Goal: Task Accomplishment & Management: Manage account settings

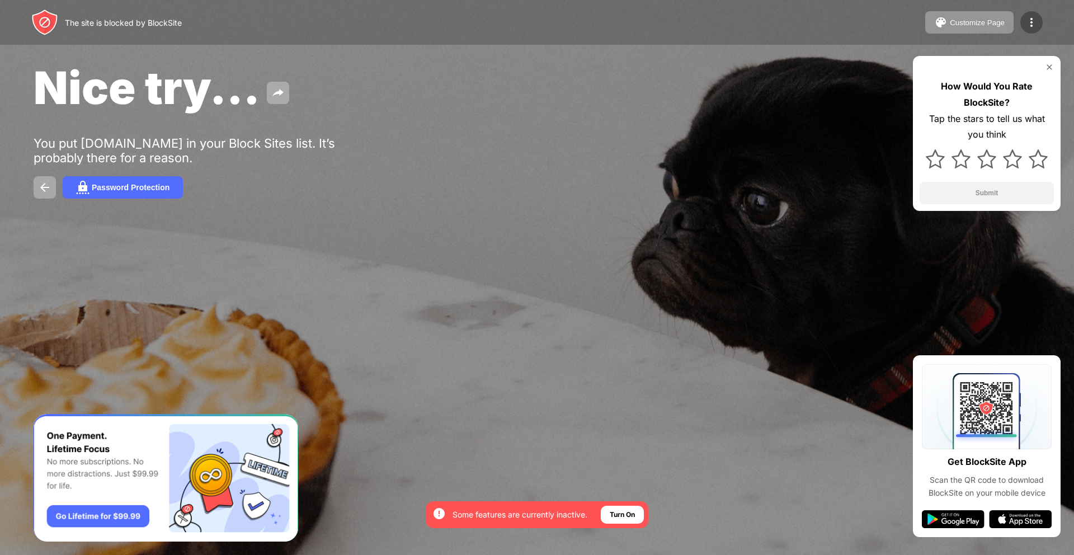
click at [1036, 22] on img at bounding box center [1031, 22] width 13 height 13
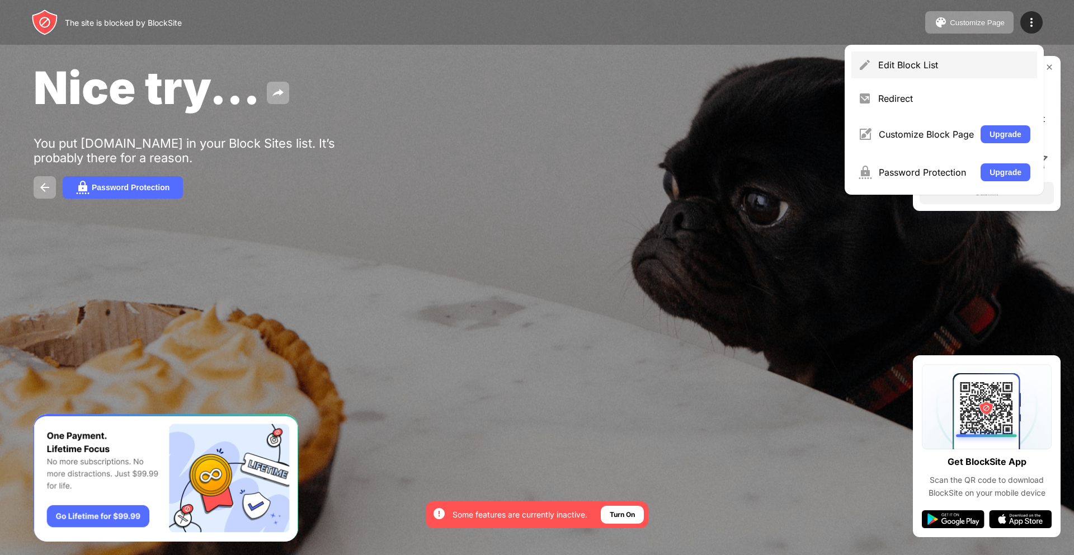
click at [931, 56] on div "Edit Block List" at bounding box center [945, 64] width 186 height 27
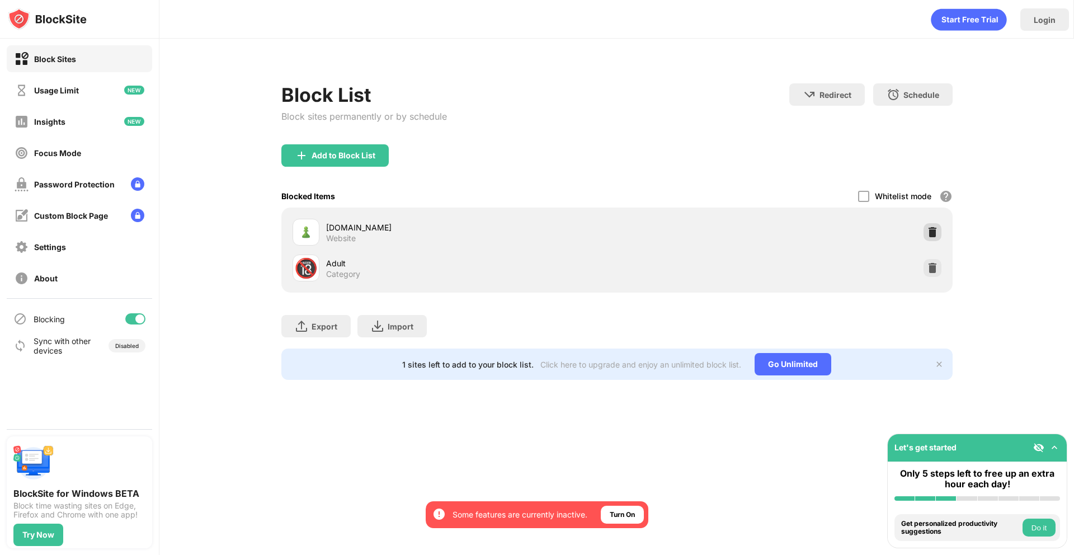
click at [930, 230] on img at bounding box center [932, 232] width 11 height 11
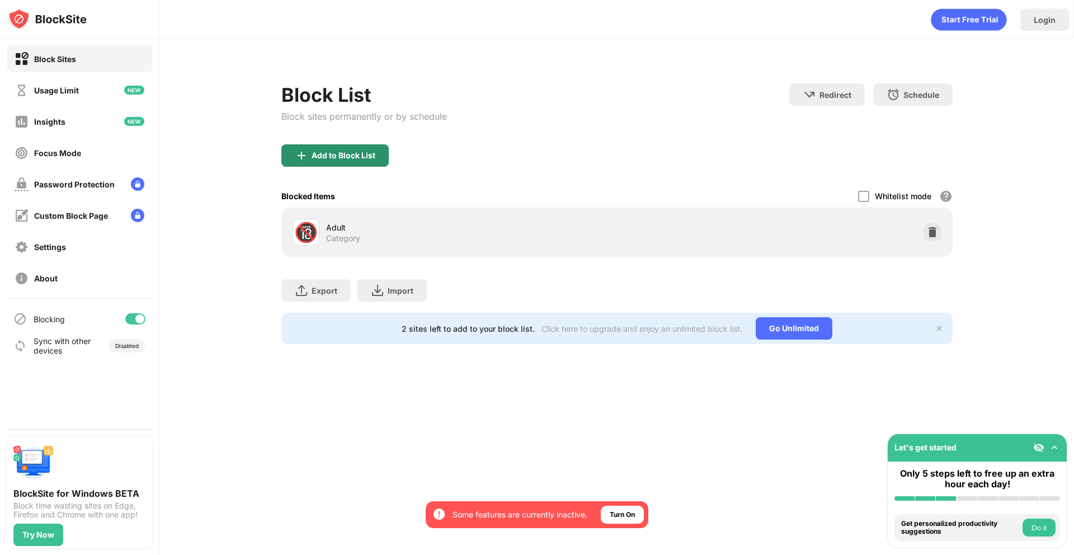
click at [353, 157] on div "Add to Block List" at bounding box center [344, 155] width 64 height 9
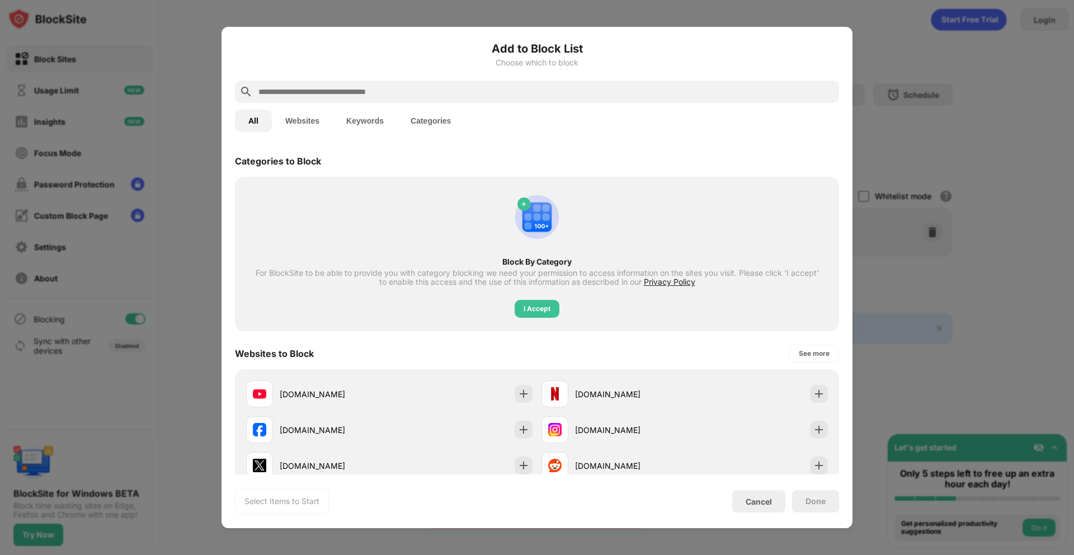
click at [353, 91] on input "text" at bounding box center [546, 91] width 578 height 13
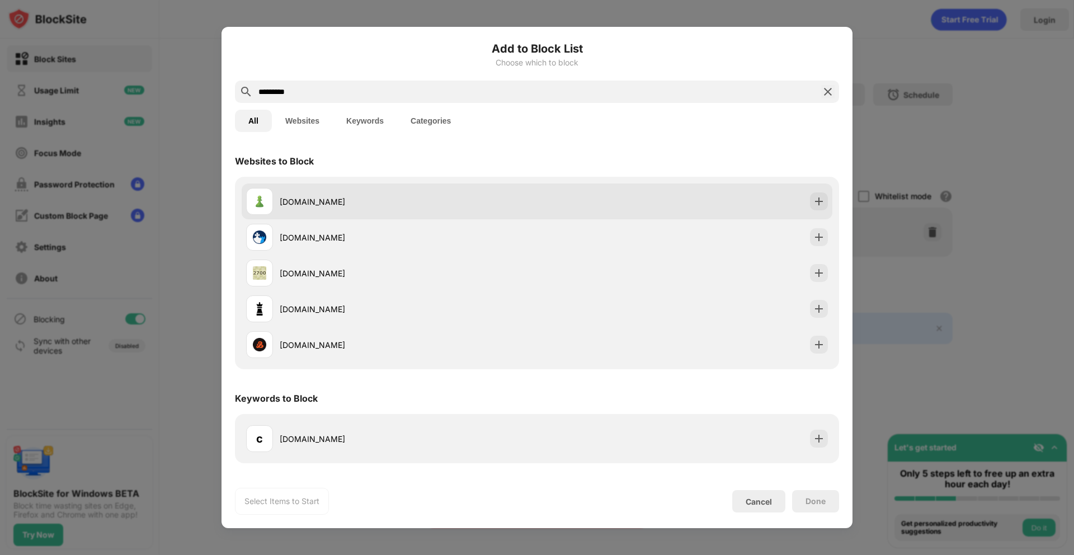
type input "*********"
click at [815, 201] on img at bounding box center [819, 201] width 11 height 11
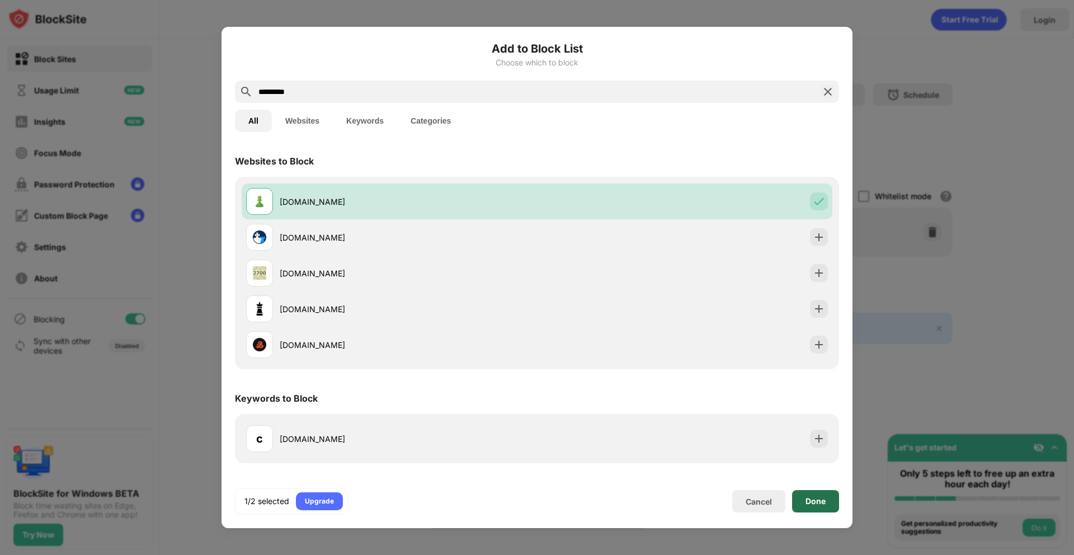
click at [815, 500] on div "Done" at bounding box center [816, 501] width 20 height 9
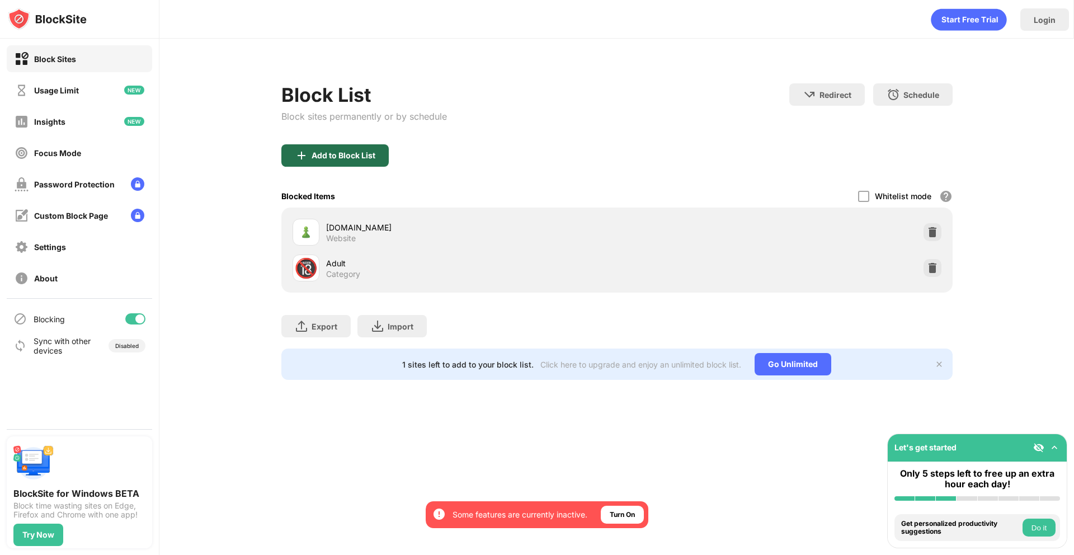
click at [351, 152] on div "Add to Block List" at bounding box center [344, 155] width 64 height 9
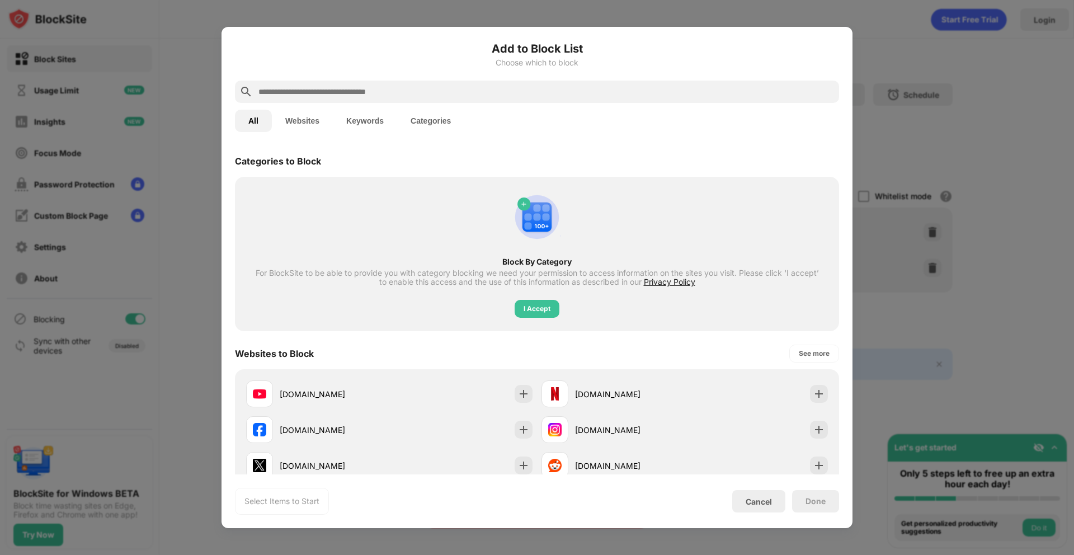
click at [395, 92] on input "text" at bounding box center [546, 91] width 578 height 13
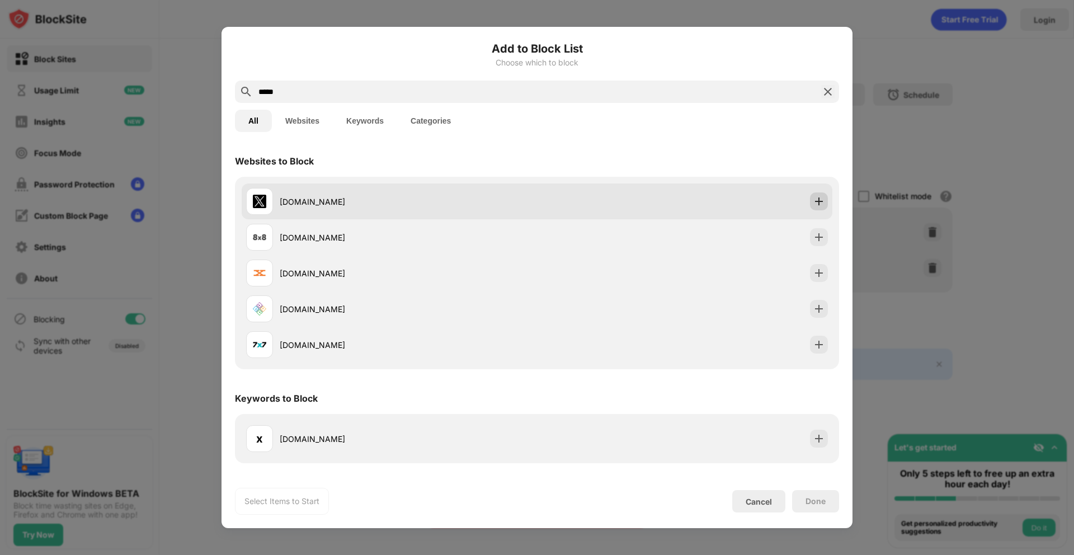
type input "*****"
click at [817, 203] on img at bounding box center [819, 201] width 11 height 11
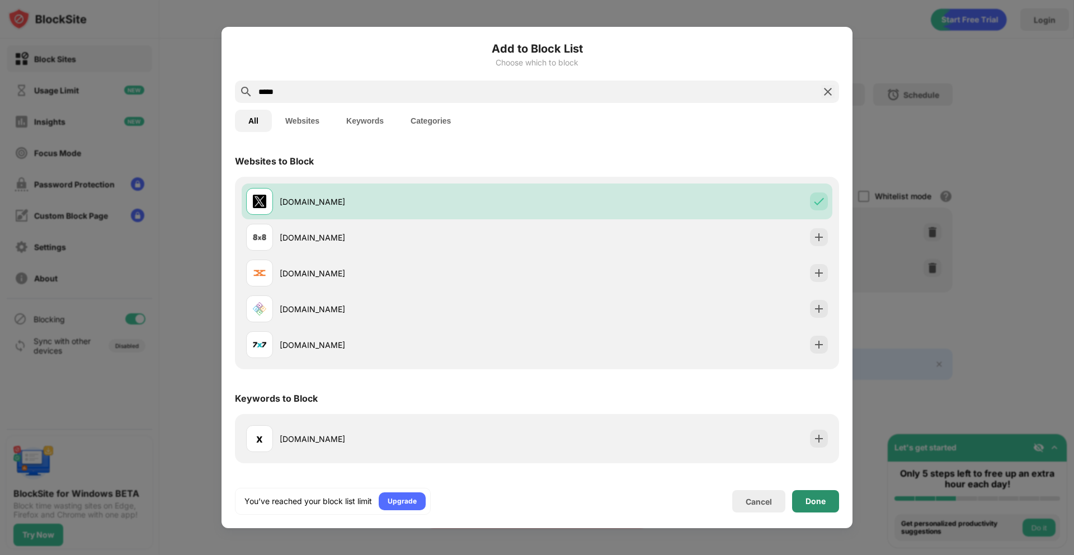
click at [822, 503] on div "Done" at bounding box center [816, 501] width 20 height 9
